Goal: Transaction & Acquisition: Obtain resource

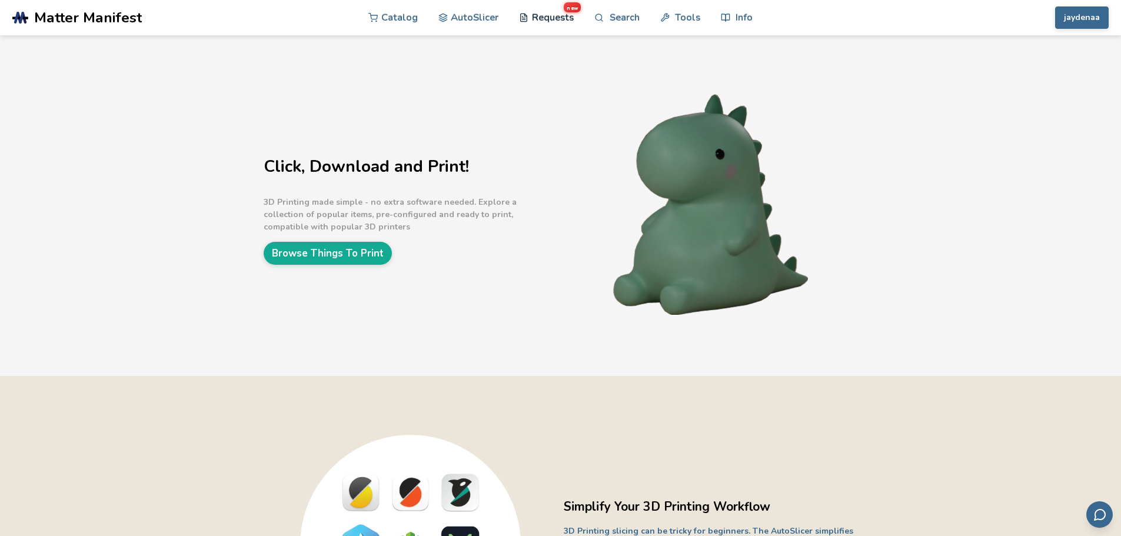
click at [550, 21] on link "Requests new" at bounding box center [546, 17] width 55 height 35
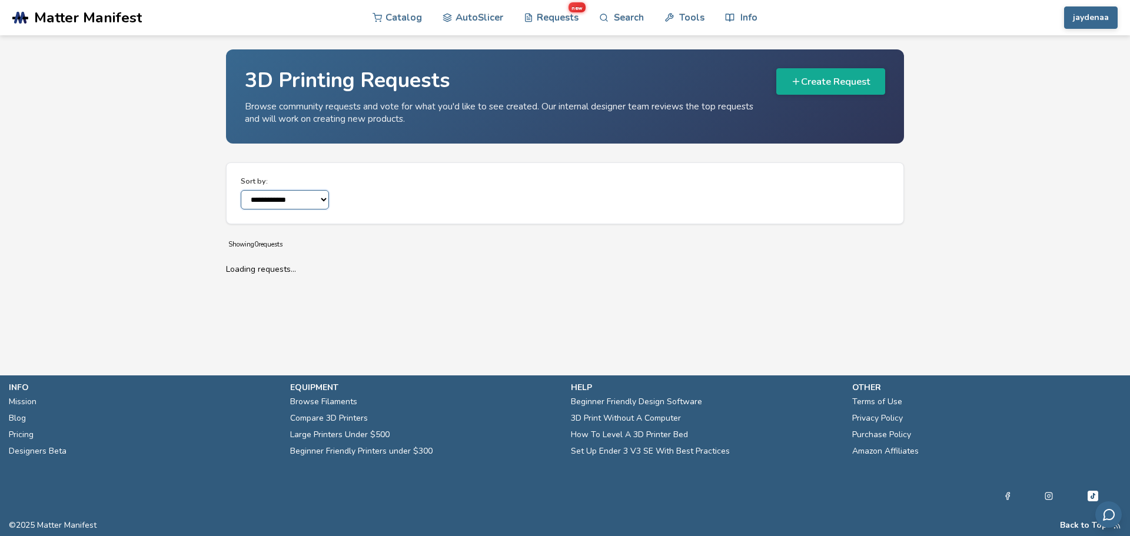
click at [294, 197] on select "**********" at bounding box center [285, 199] width 88 height 19
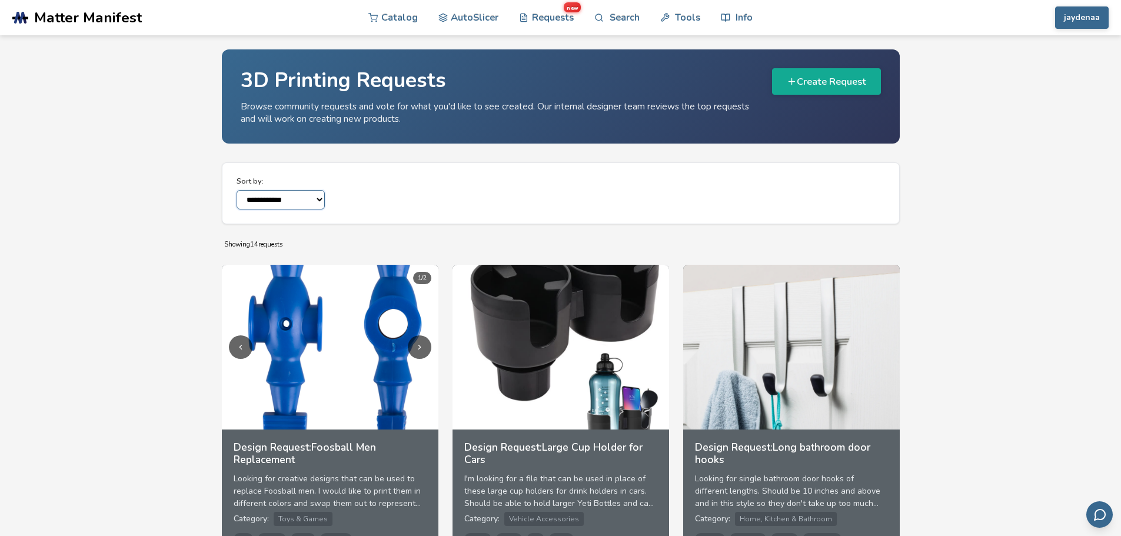
click at [237, 190] on select "**********" at bounding box center [281, 199] width 88 height 19
drag, startPoint x: 125, startPoint y: 300, endPoint x: 128, endPoint y: 124, distance: 176.0
click at [410, 17] on link "Catalog" at bounding box center [392, 17] width 49 height 35
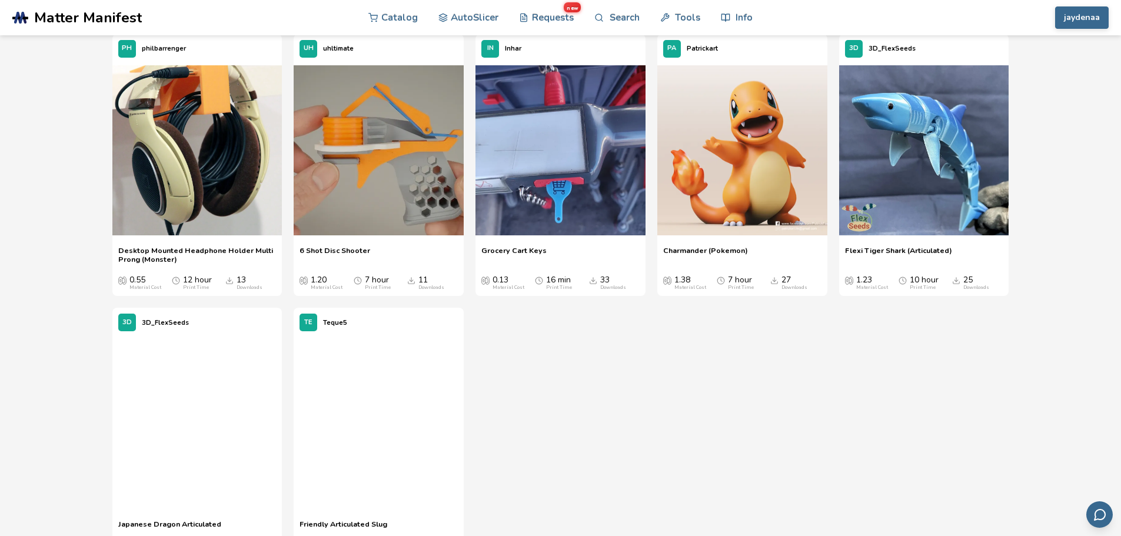
scroll to position [3120, 0]
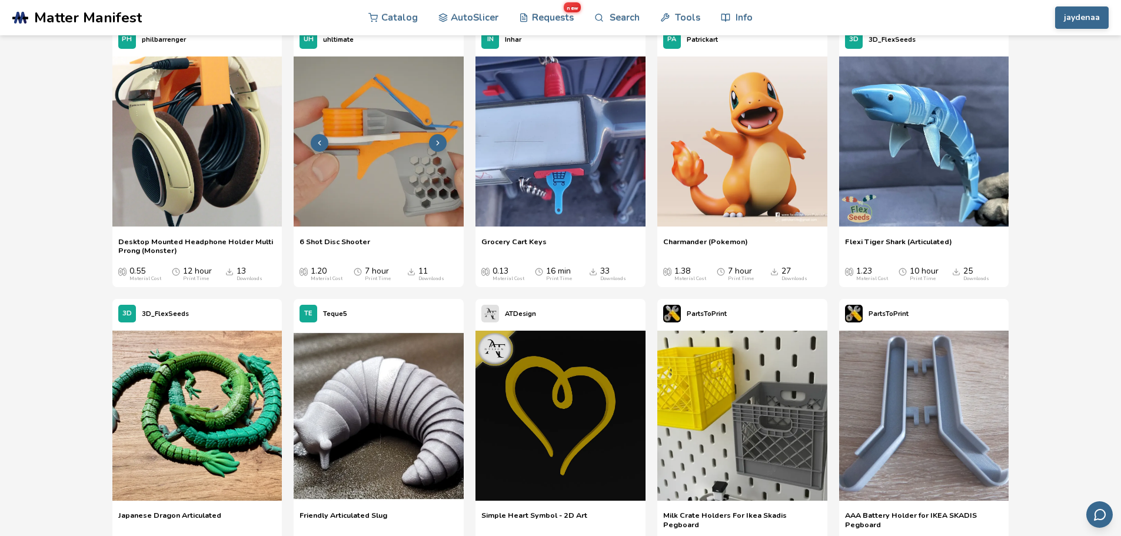
click at [390, 176] on img at bounding box center [379, 142] width 170 height 170
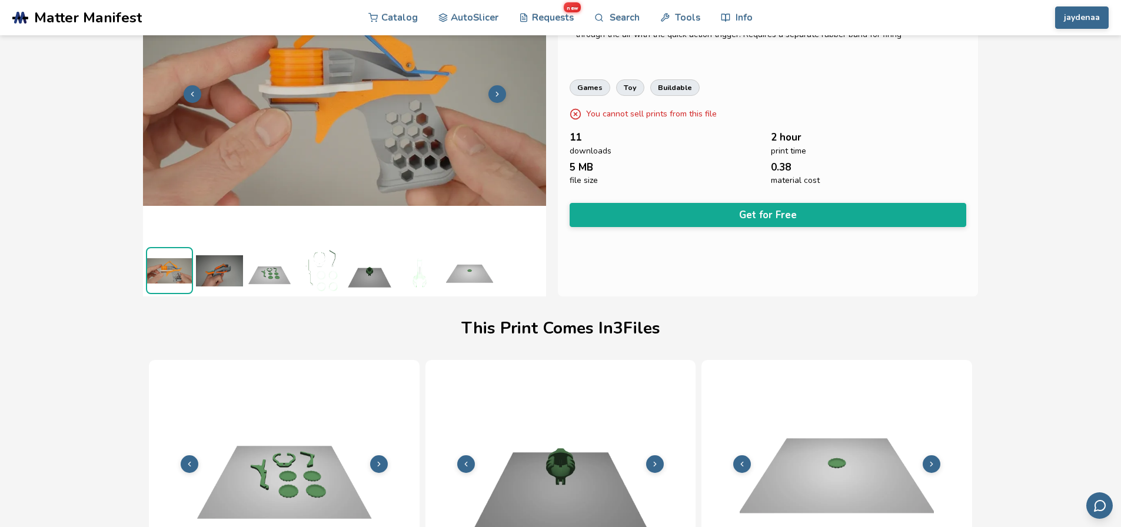
scroll to position [48, 5]
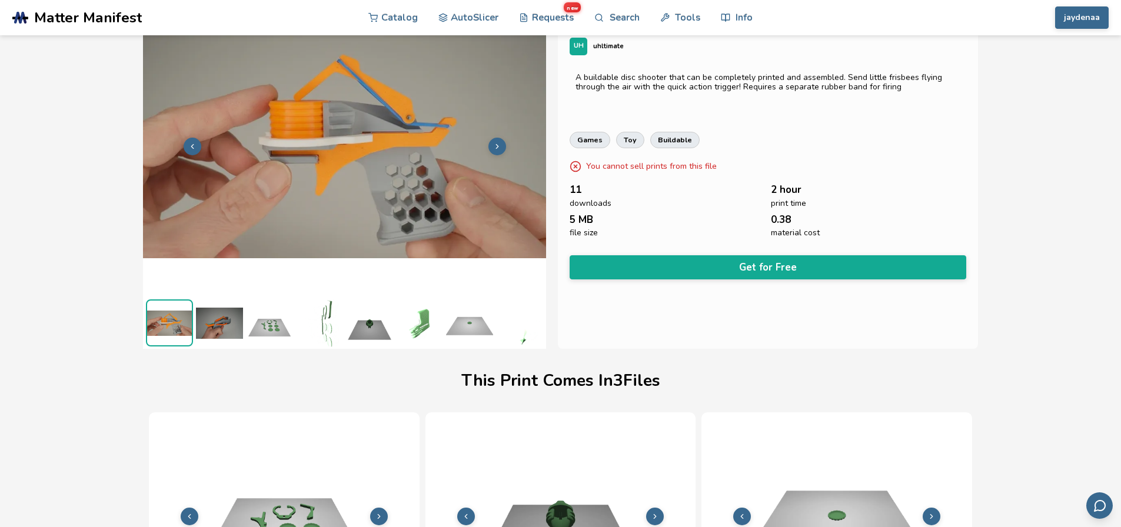
click at [690, 259] on button "Get for Free" at bounding box center [768, 267] width 397 height 24
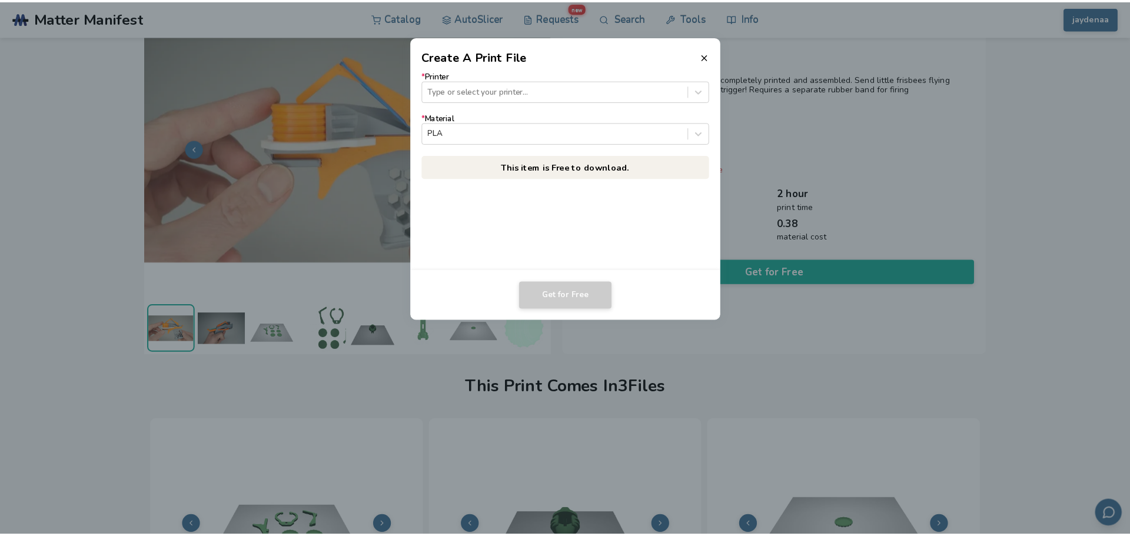
scroll to position [48, 0]
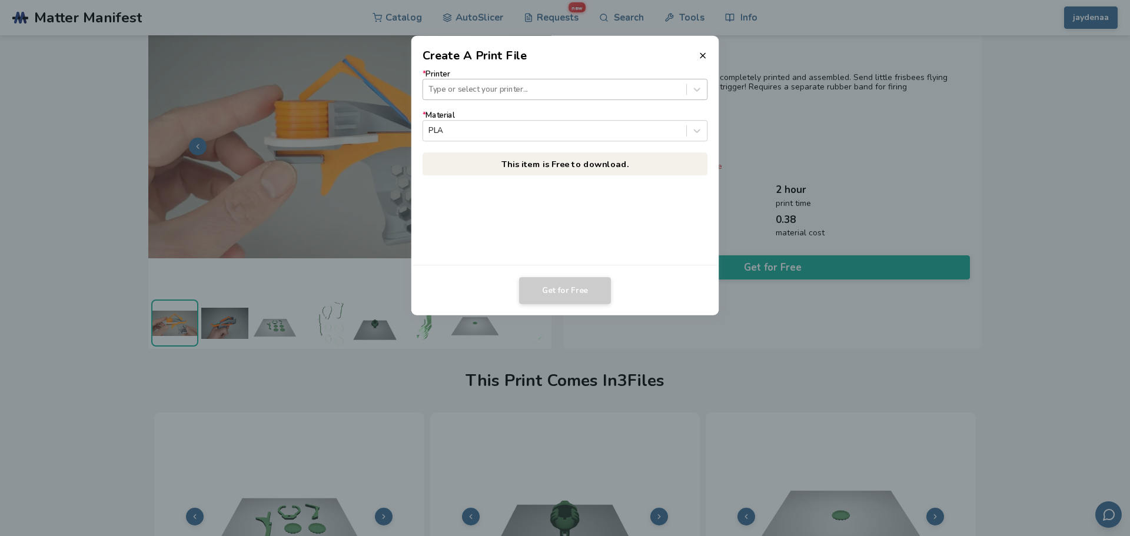
click at [490, 82] on div "Type or select your printer..." at bounding box center [554, 90] width 263 height 16
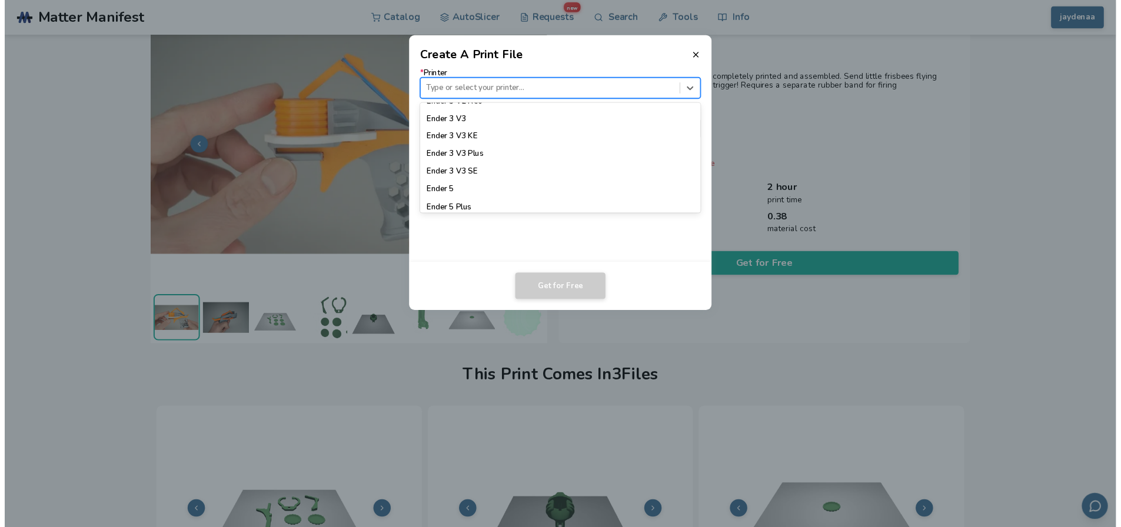
scroll to position [824, 0]
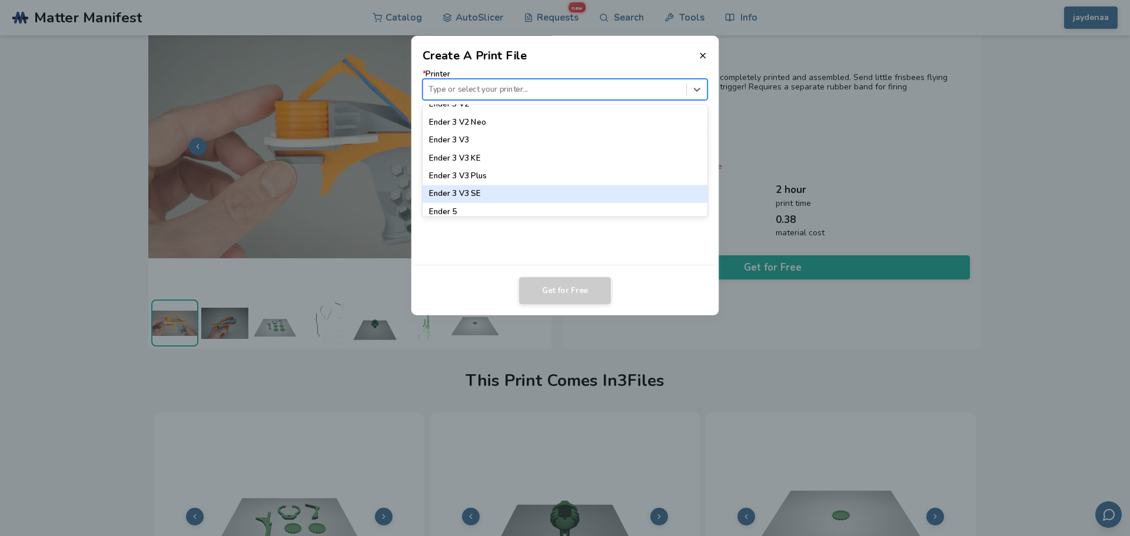
click at [486, 194] on div "Ender 3 V3 SE" at bounding box center [565, 194] width 285 height 18
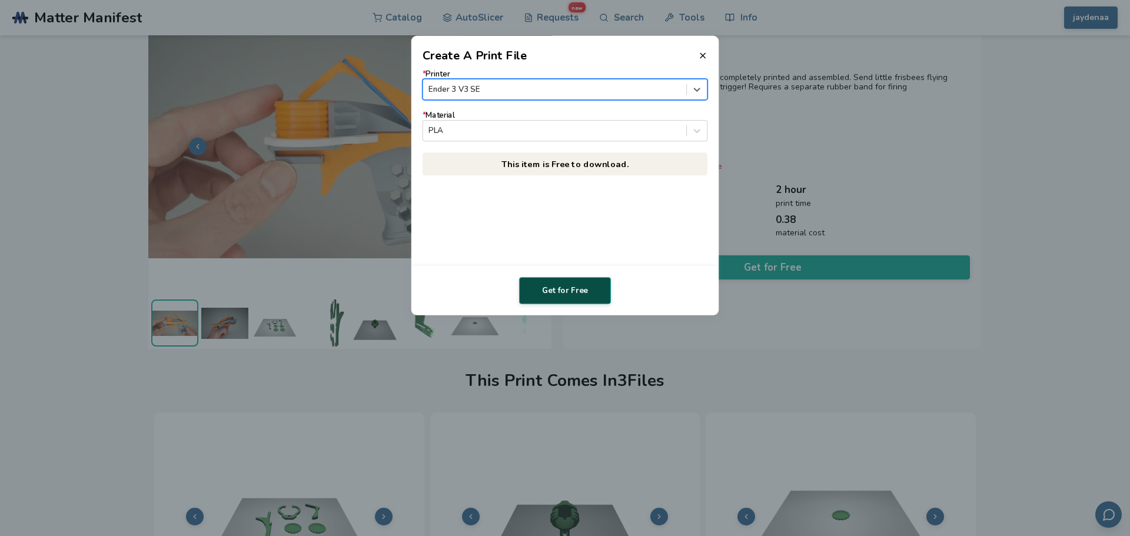
click at [564, 283] on button "Get for Free" at bounding box center [565, 290] width 92 height 27
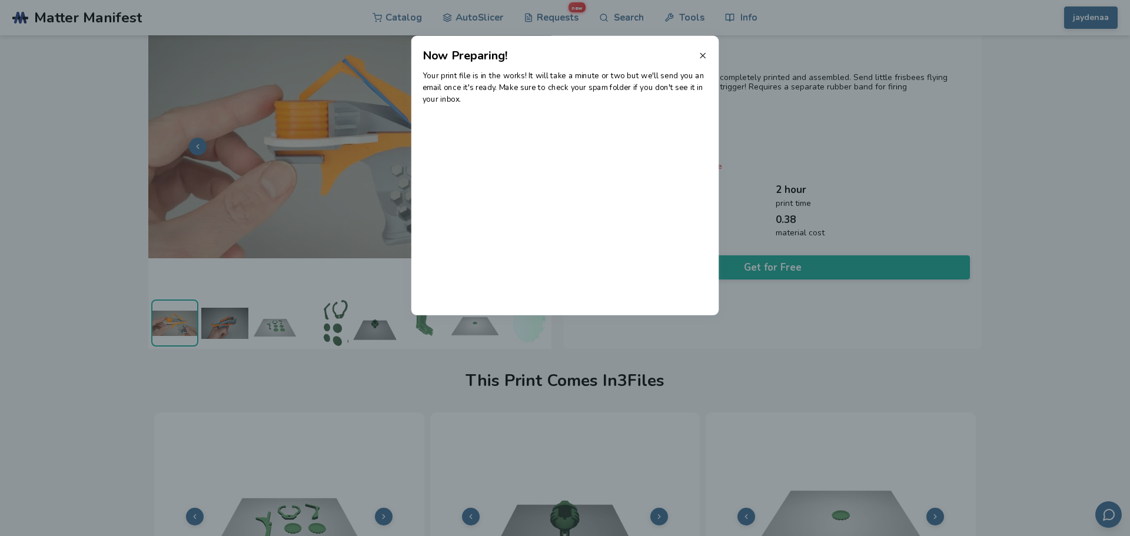
click at [705, 57] on line at bounding box center [702, 55] width 5 height 5
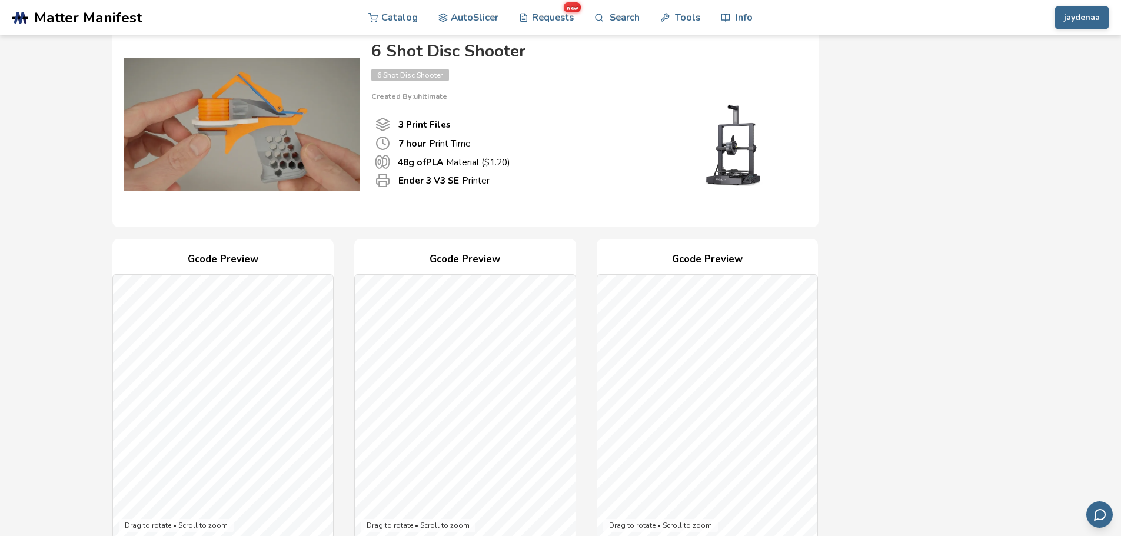
scroll to position [59, 0]
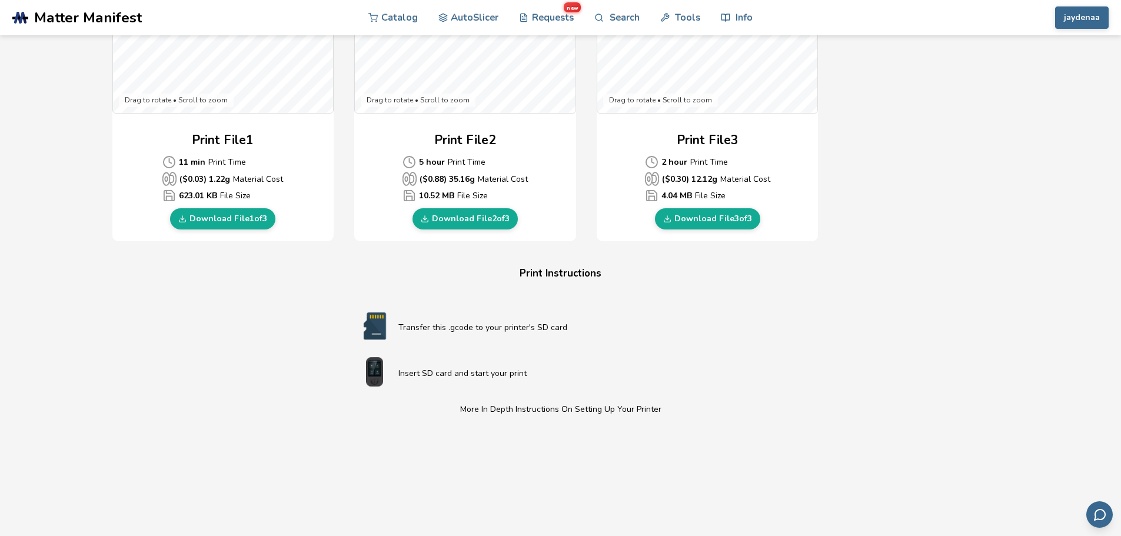
scroll to position [353, 0]
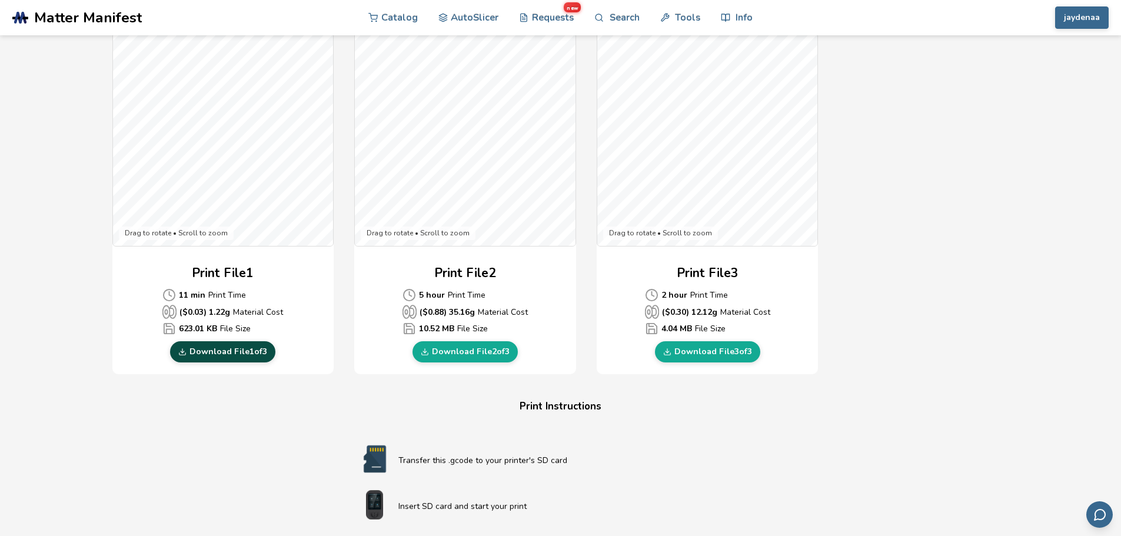
click at [223, 351] on link "Download File 1 of 3" at bounding box center [222, 351] width 105 height 21
click at [477, 349] on link "Download File 2 of 3" at bounding box center [465, 351] width 105 height 21
click at [725, 352] on link "Download File 3 of 3" at bounding box center [707, 351] width 105 height 21
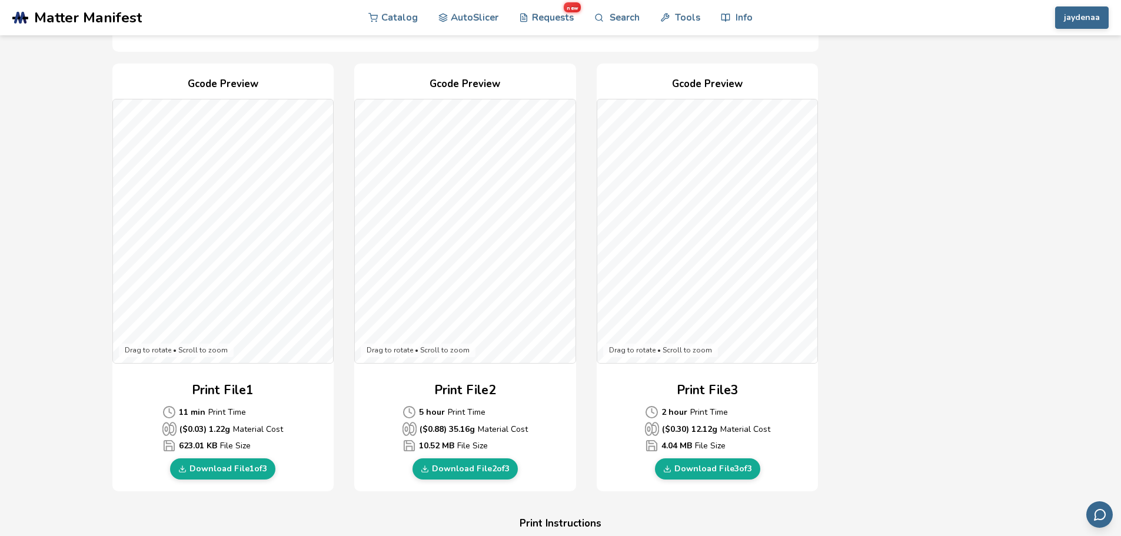
scroll to position [235, 0]
